Goal: Task Accomplishment & Management: Use online tool/utility

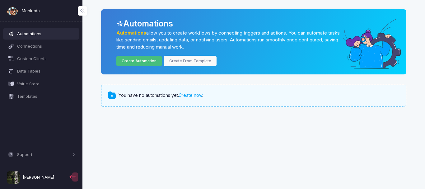
click at [138, 61] on link "Create Automation" at bounding box center [139, 61] width 46 height 11
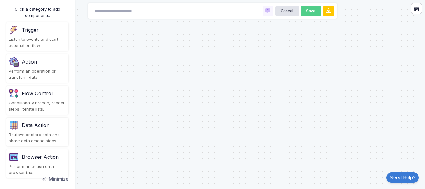
click at [36, 99] on div "Flow Control Conditionally branch, repeat steps, iterate lists." at bounding box center [37, 100] width 62 height 29
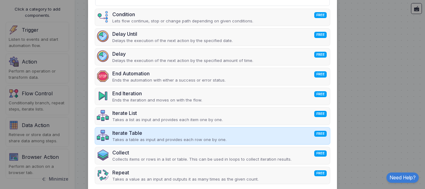
scroll to position [62, 0]
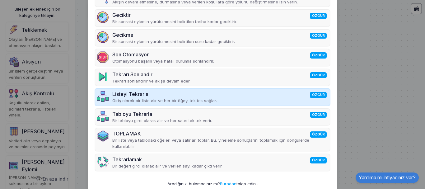
click at [134, 94] on font "Listeyi Tekrarla" at bounding box center [130, 94] width 36 height 6
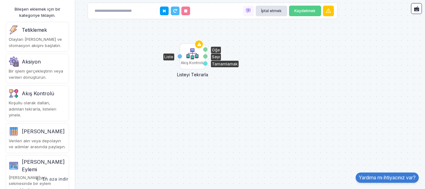
click at [193, 56] on img at bounding box center [193, 54] width 12 height 12
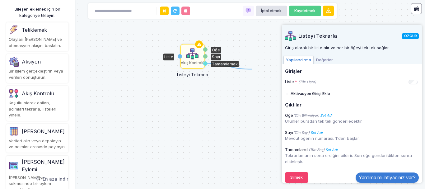
drag, startPoint x: 205, startPoint y: 64, endPoint x: 265, endPoint y: 70, distance: 60.7
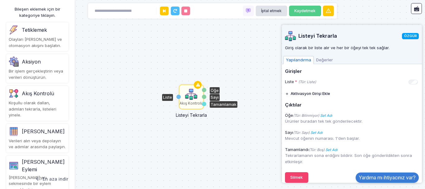
drag, startPoint x: 229, startPoint y: 85, endPoint x: 226, endPoint y: 128, distance: 43.4
click at [227, 128] on div "Akış Kontrolü Listeyi Tekrarla Liste Öğe Sayı Tamamlamak" at bounding box center [212, 94] width 425 height 189
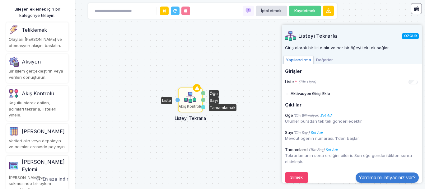
click at [191, 101] on img at bounding box center [190, 97] width 12 height 12
click at [312, 79] on div "Liste * (Tür: Liste)" at bounding box center [300, 82] width 31 height 6
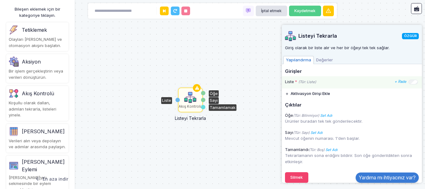
click at [329, 83] on div "Liste * (Tür: Liste) + İfade" at bounding box center [351, 82] width 133 height 6
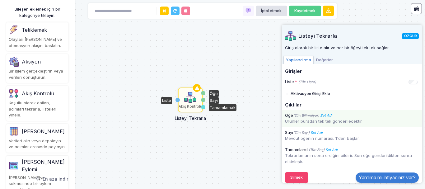
click at [301, 115] on font "(Tür: Bilinmiyor)" at bounding box center [306, 115] width 26 height 4
click at [301, 121] on font "Ürünler buradan tek tek gönderilecektir." at bounding box center [324, 121] width 78 height 5
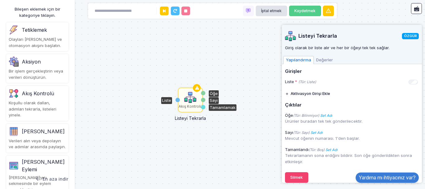
click at [233, 53] on div "Akış Kontrolü Listeyi Tekrarla Liste Öğe Sayı Tamamlamak" at bounding box center [212, 94] width 425 height 189
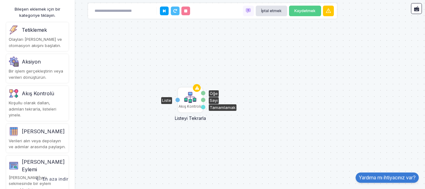
click at [203, 97] on div "Öğe Sayı Tamamlamak" at bounding box center [203, 100] width 4 height 24
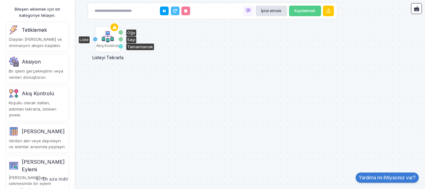
drag, startPoint x: 193, startPoint y: 102, endPoint x: 110, endPoint y: 42, distance: 102.5
click at [110, 42] on img at bounding box center [108, 37] width 12 height 12
click at [119, 47] on div "Tamamlamak" at bounding box center [121, 46] width 4 height 4
click at [94, 40] on div "Liste" at bounding box center [95, 39] width 4 height 4
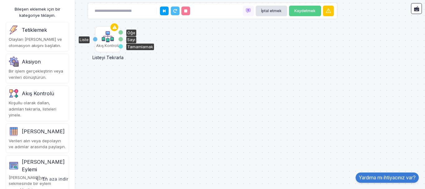
click at [107, 56] on font "Listeyi Tekrarla" at bounding box center [107, 57] width 31 height 5
click at [47, 35] on div "Tetiklemek" at bounding box center [37, 30] width 57 height 10
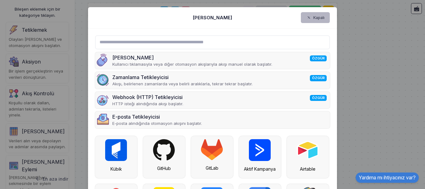
click at [316, 13] on button "Kapalı" at bounding box center [315, 17] width 29 height 11
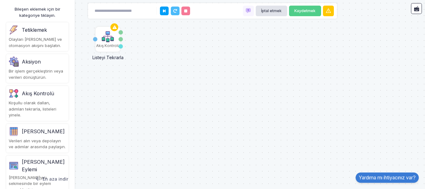
click at [21, 64] on div "Aksiyon" at bounding box center [37, 62] width 57 height 10
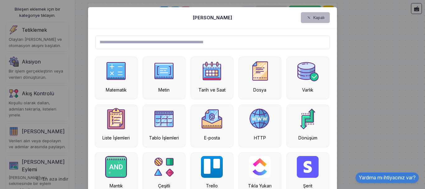
click at [314, 15] on font "Kapalı" at bounding box center [319, 17] width 11 height 5
